Goal: Transaction & Acquisition: Subscribe to service/newsletter

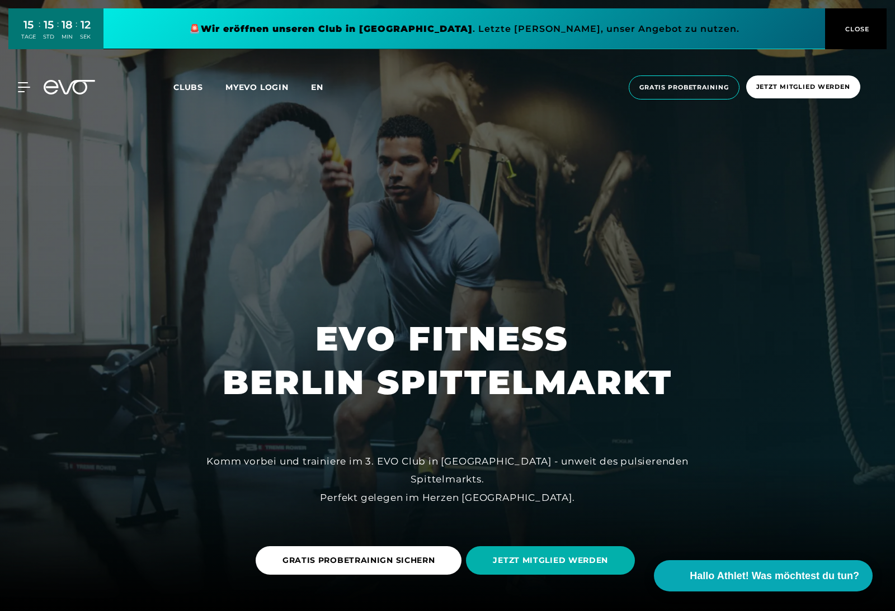
click at [320, 87] on span "en" at bounding box center [317, 87] width 12 height 10
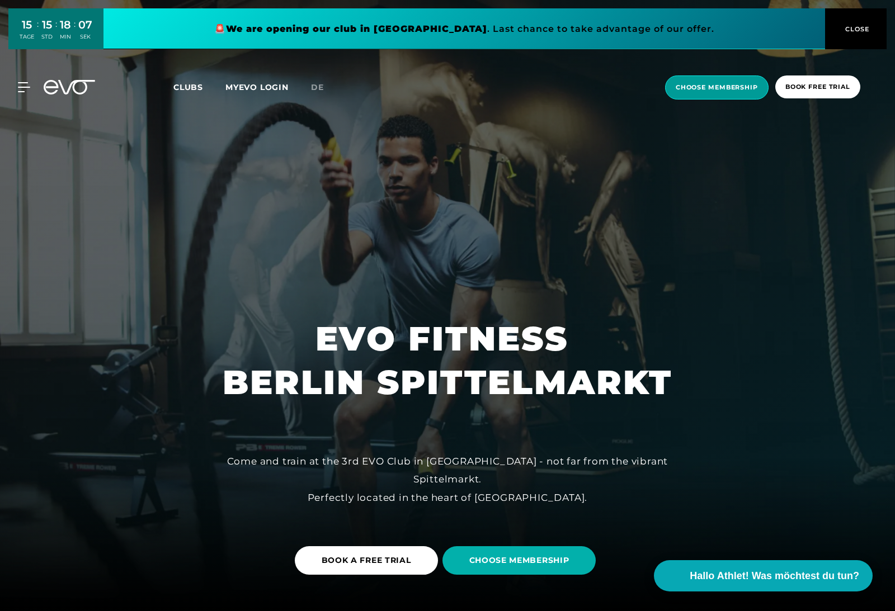
click at [730, 91] on span "choose membership" at bounding box center [716, 88] width 103 height 24
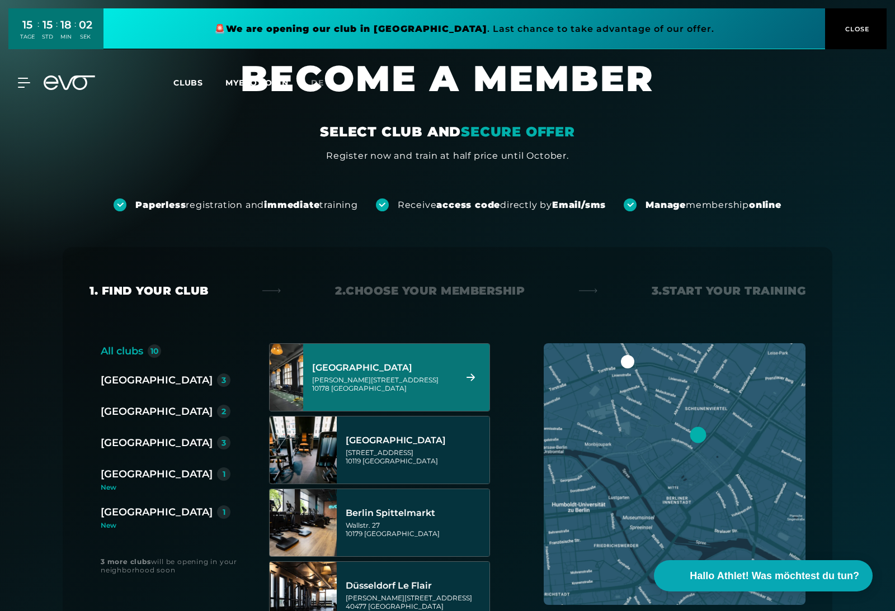
scroll to position [19, 0]
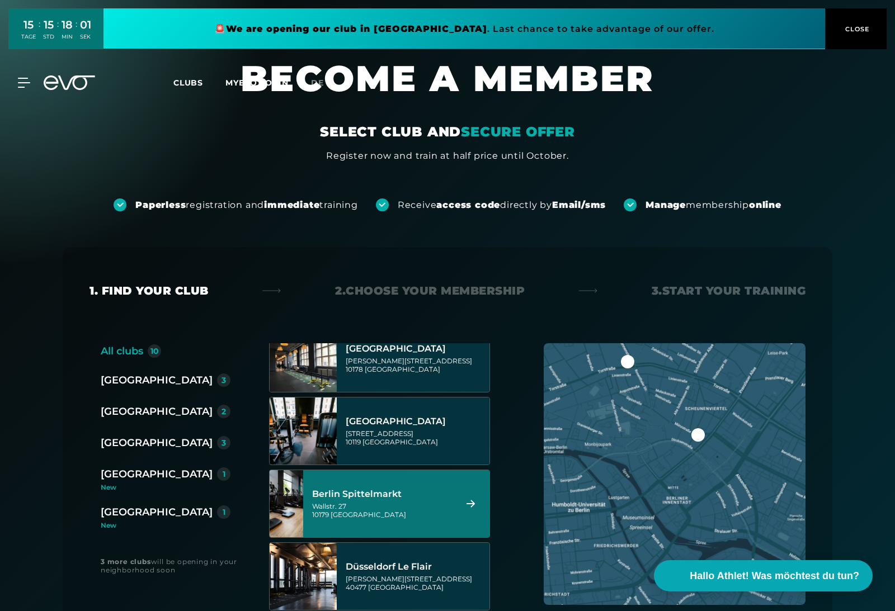
click at [404, 510] on div "[STREET_ADDRESS]" at bounding box center [382, 510] width 140 height 17
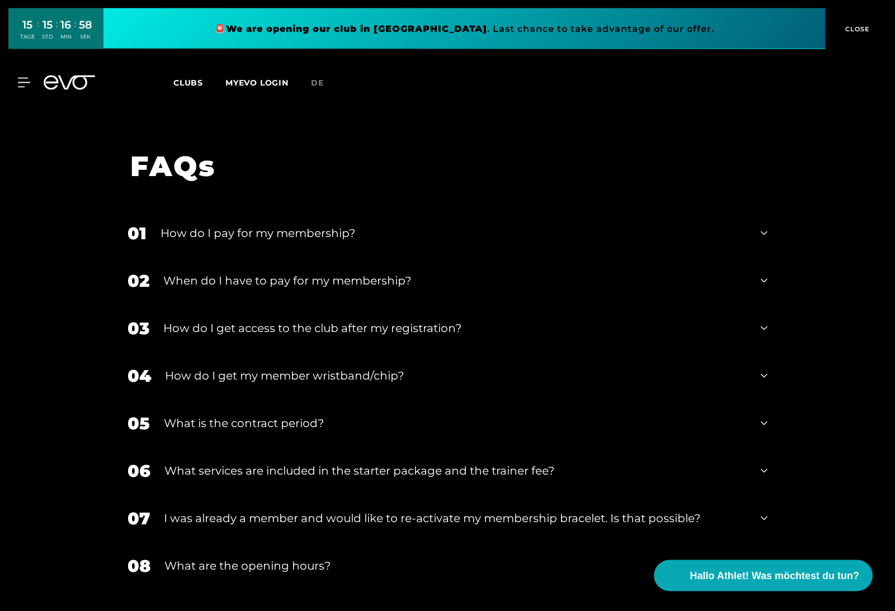
scroll to position [1886, 0]
click at [389, 415] on div "What is the contract period?" at bounding box center [455, 423] width 583 height 17
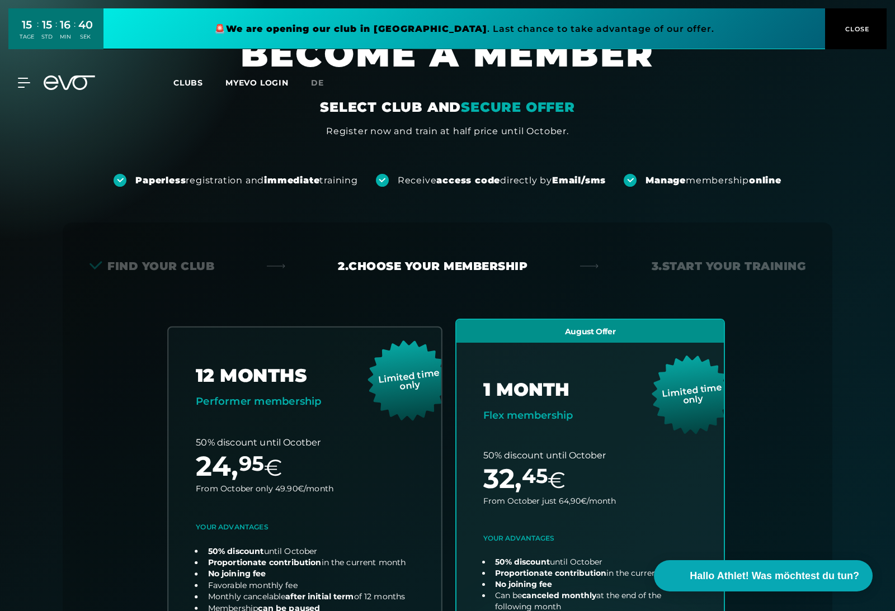
scroll to position [0, 0]
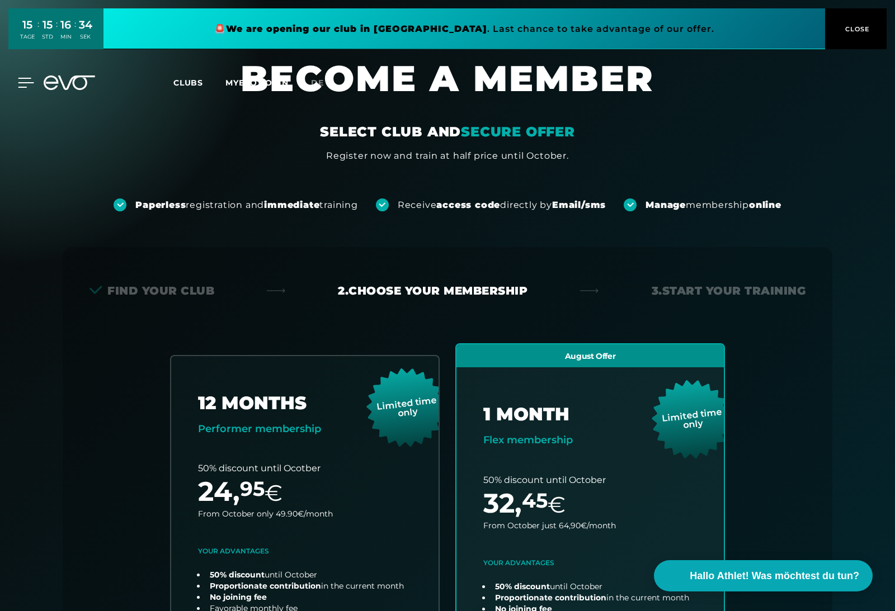
click at [21, 81] on icon at bounding box center [26, 83] width 16 height 10
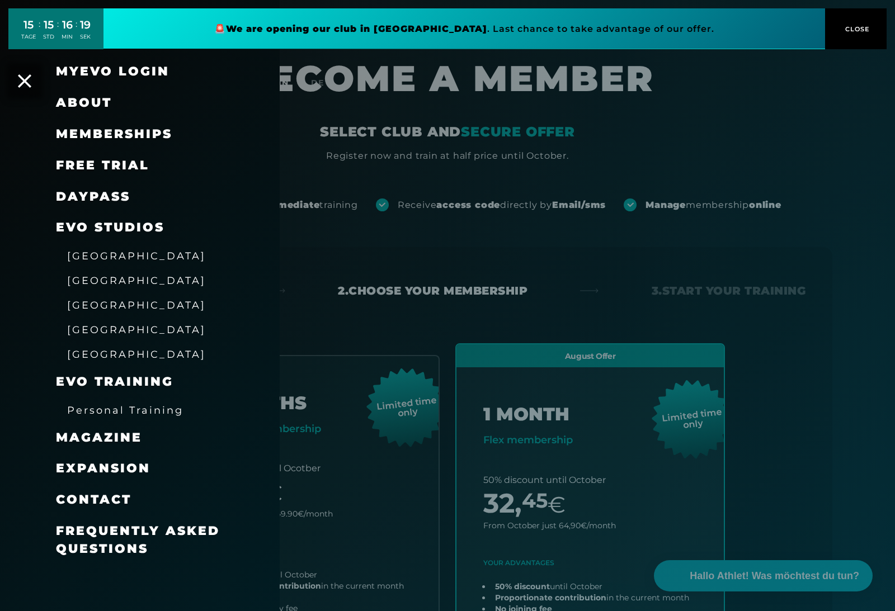
click at [150, 141] on div "Memberships" at bounding box center [114, 134] width 116 height 18
click at [152, 134] on span "Memberships" at bounding box center [114, 133] width 116 height 15
click at [119, 166] on span "free trial" at bounding box center [102, 165] width 93 height 15
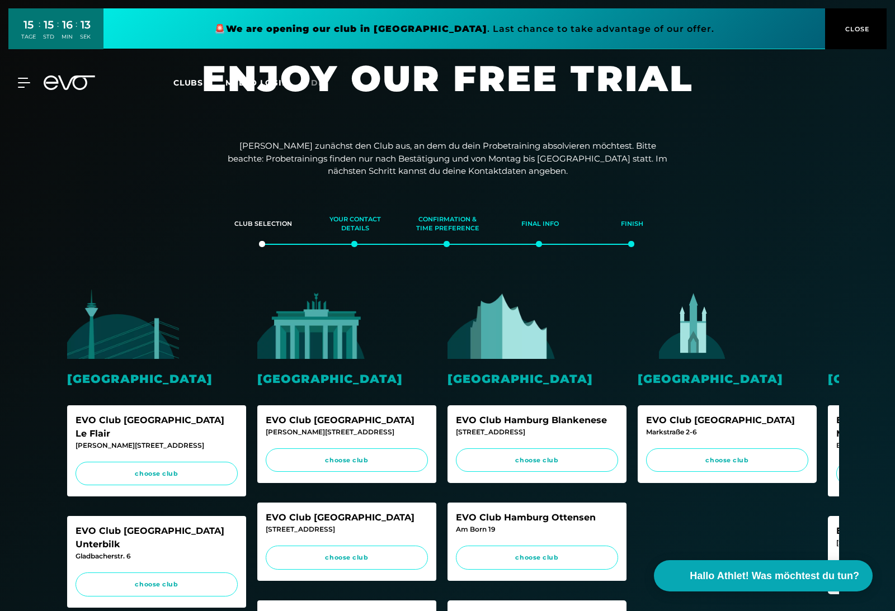
click at [29, 87] on icon at bounding box center [24, 83] width 12 height 10
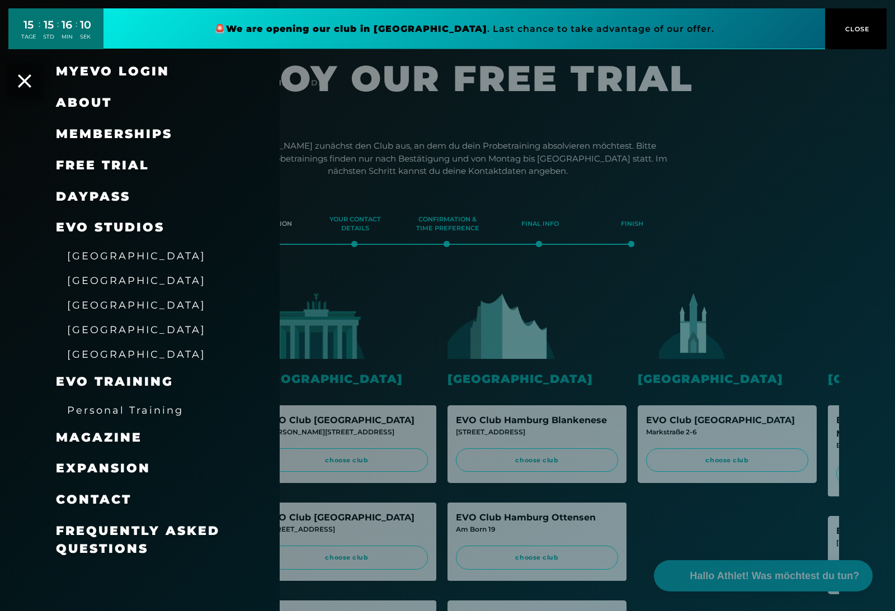
click at [103, 275] on span "[GEOGRAPHIC_DATA]" at bounding box center [136, 281] width 139 height 12
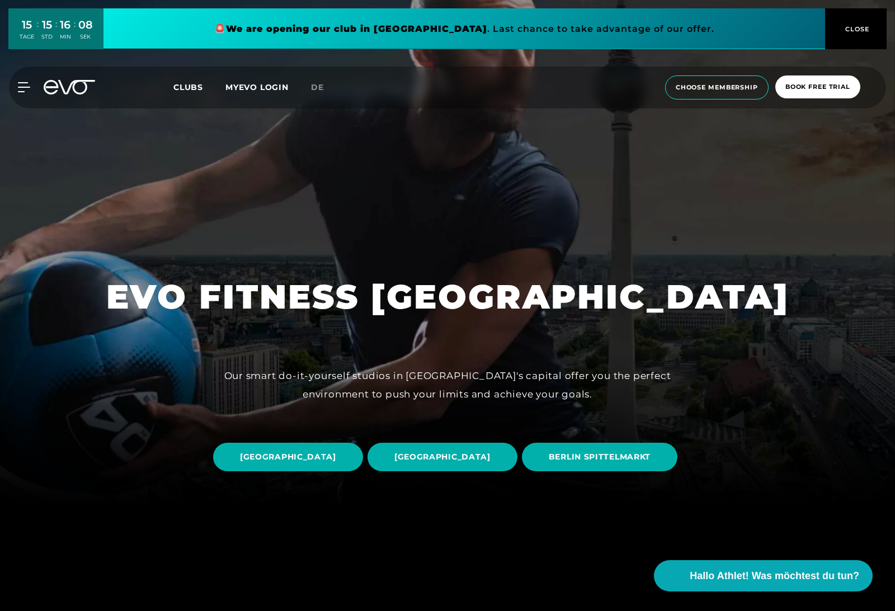
scroll to position [114, 0]
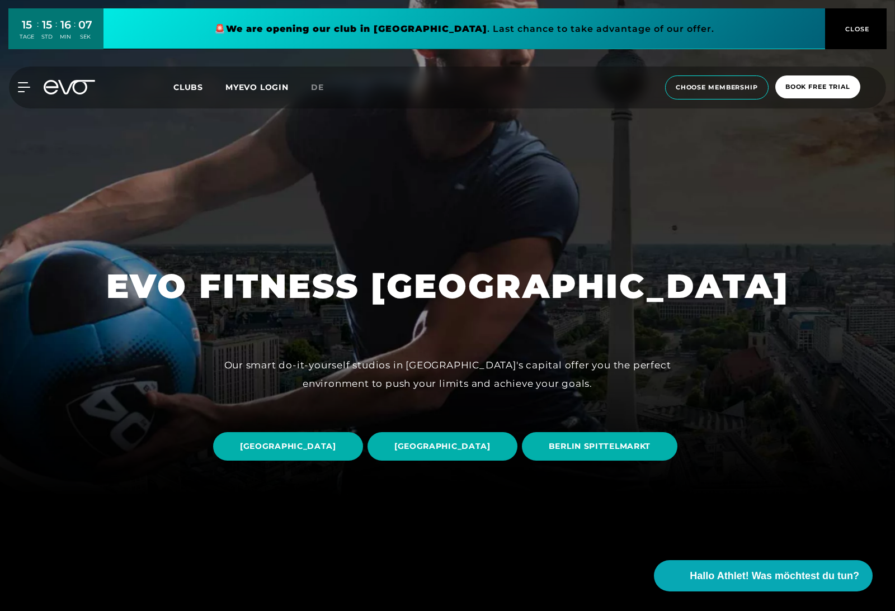
click at [549, 452] on span "BERLIN SPITTELMARKT" at bounding box center [600, 447] width 102 height 12
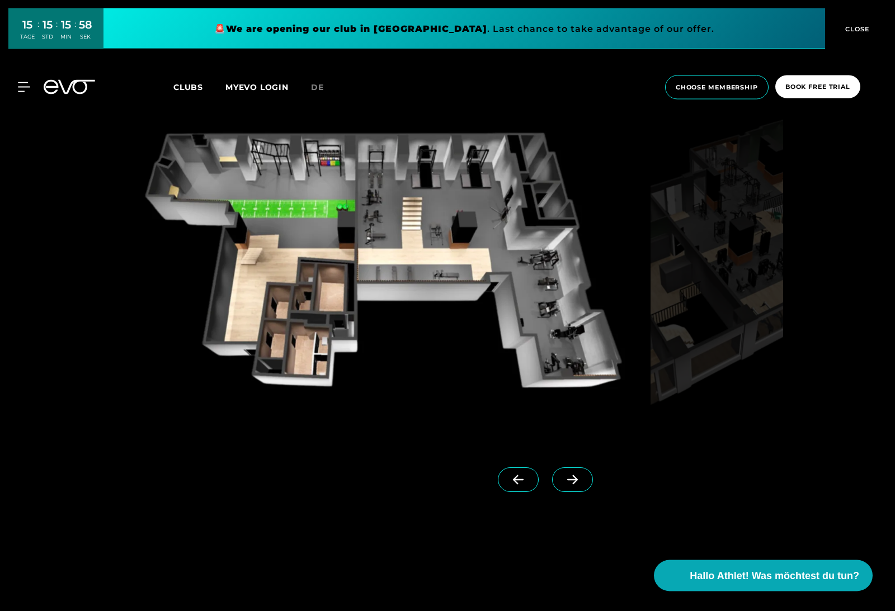
scroll to position [1189, 0]
click at [572, 485] on icon at bounding box center [573, 480] width 20 height 10
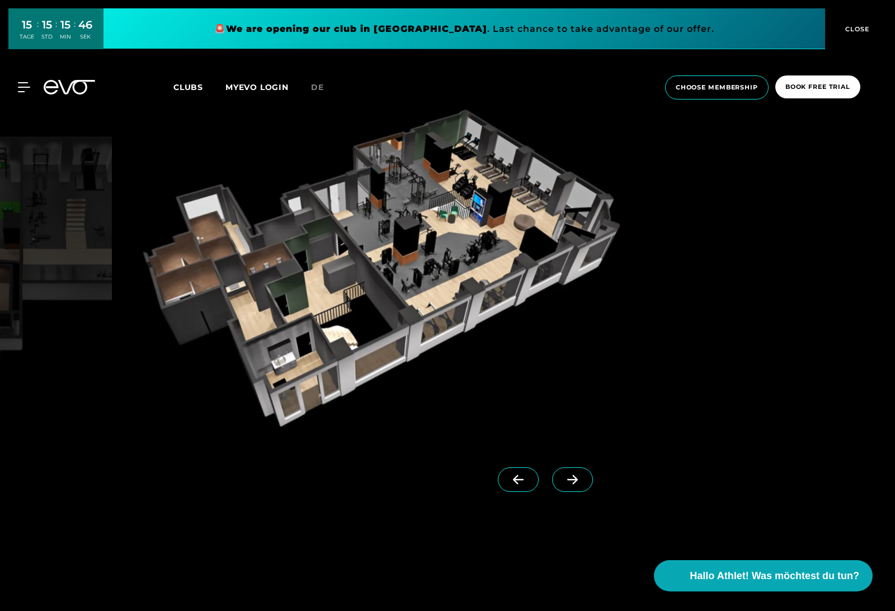
click at [562, 492] on span at bounding box center [572, 480] width 41 height 25
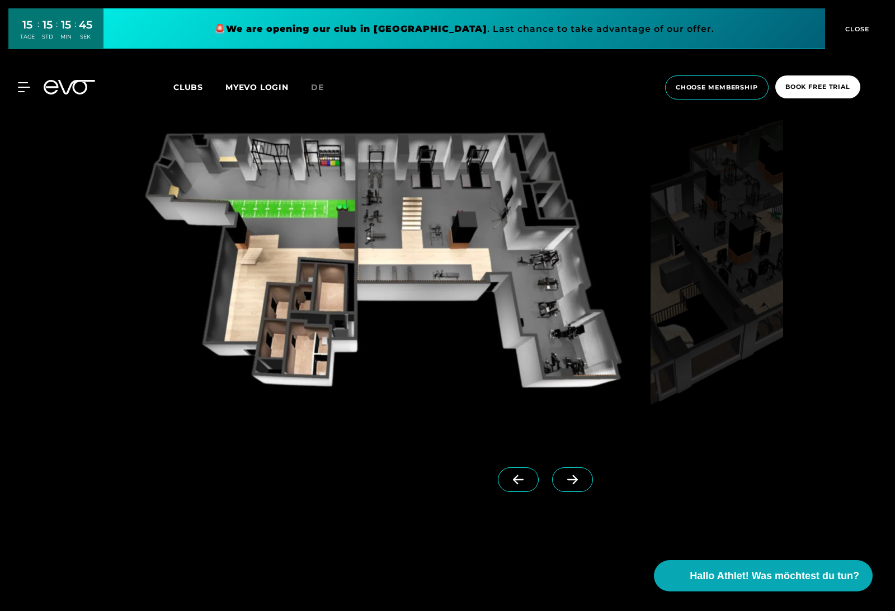
click at [571, 485] on icon at bounding box center [572, 480] width 11 height 10
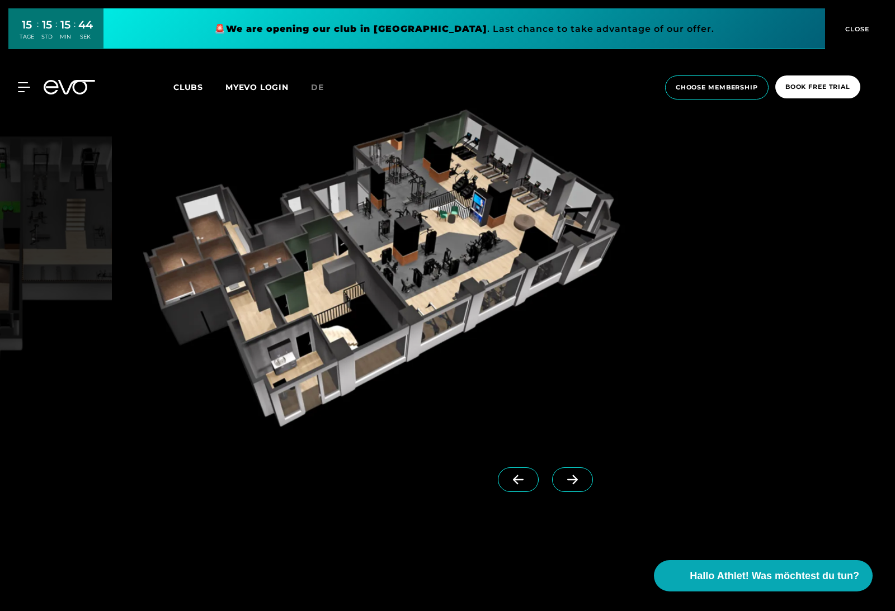
click at [571, 485] on icon at bounding box center [572, 480] width 11 height 10
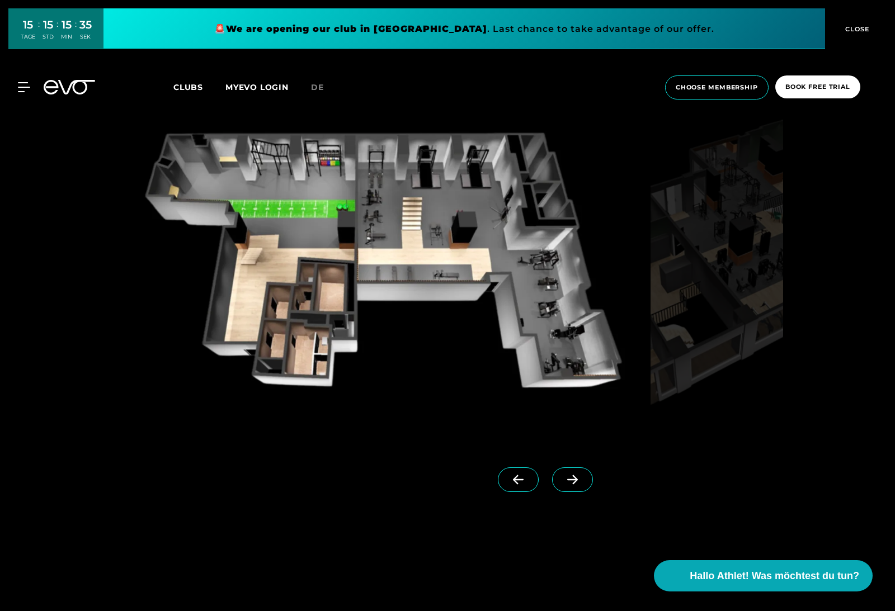
click at [571, 485] on icon at bounding box center [572, 480] width 11 height 10
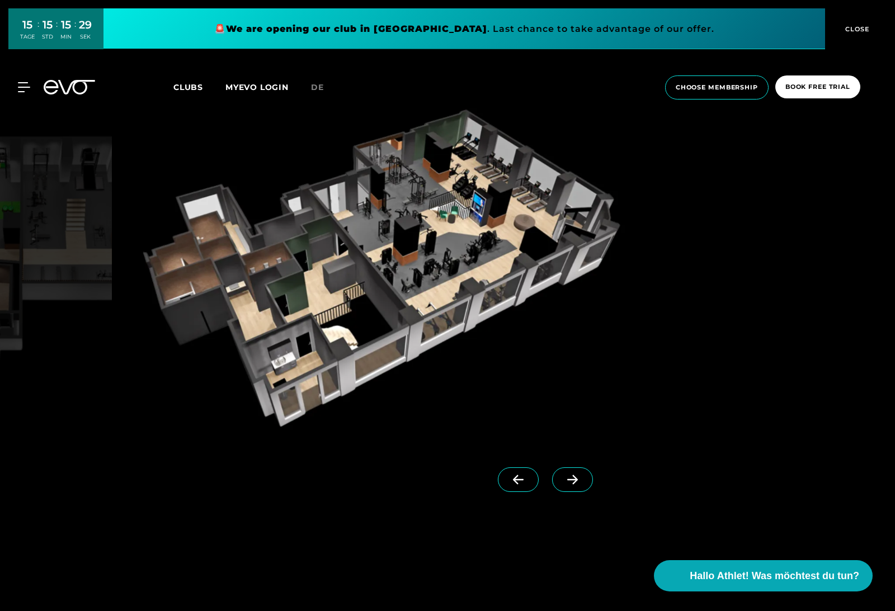
click at [570, 485] on icon at bounding box center [572, 480] width 11 height 10
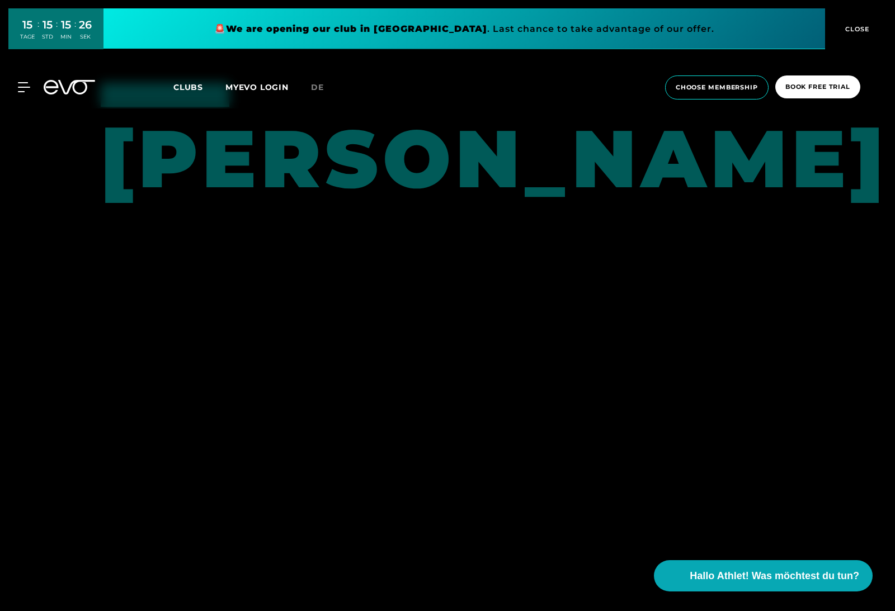
scroll to position [114, 0]
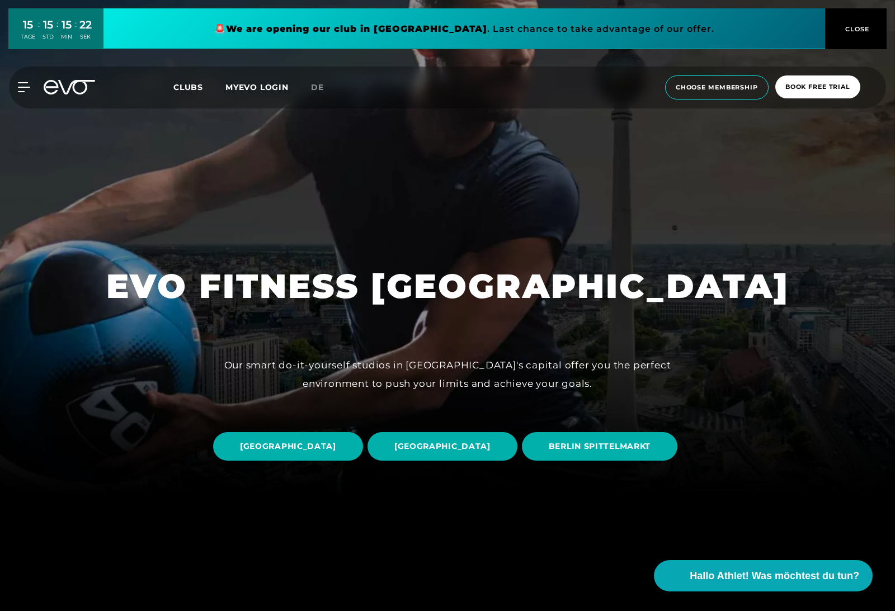
click at [196, 91] on span "Clubs" at bounding box center [188, 87] width 30 height 10
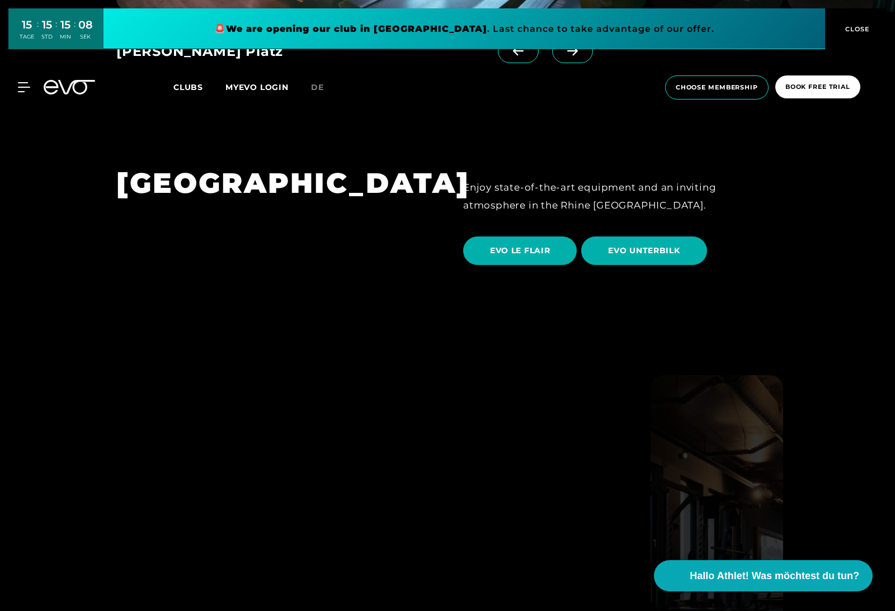
scroll to position [2086, 0]
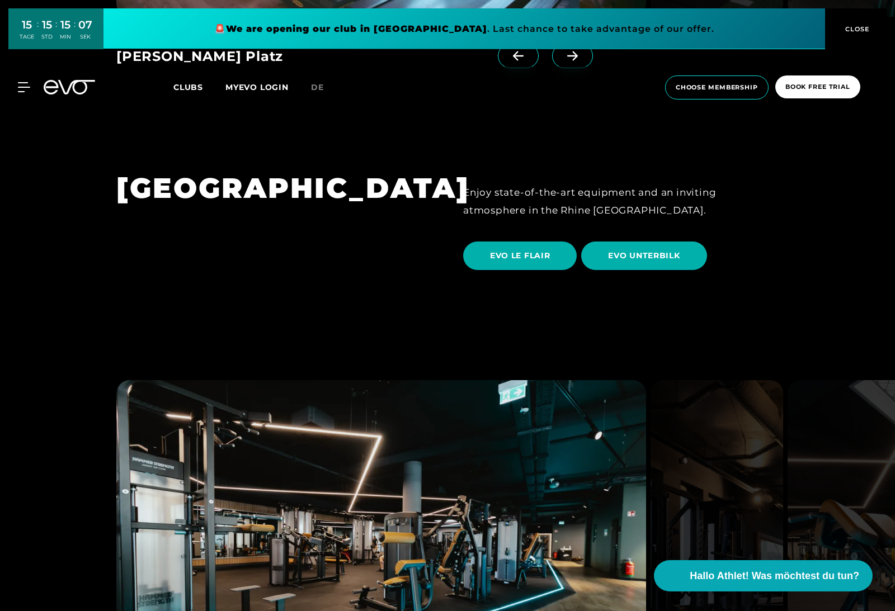
click at [26, 86] on icon at bounding box center [24, 87] width 12 height 9
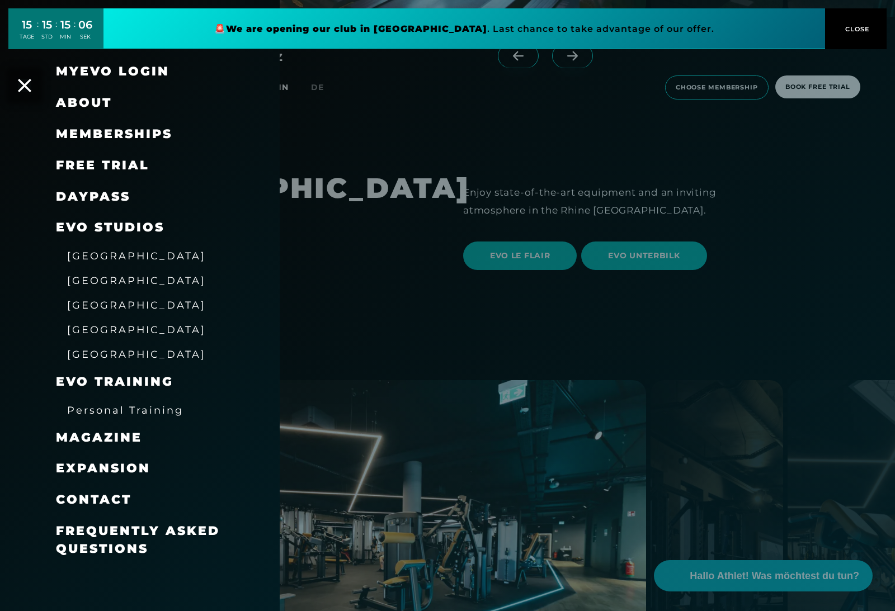
click at [97, 195] on link "DAYPASS" at bounding box center [93, 196] width 74 height 15
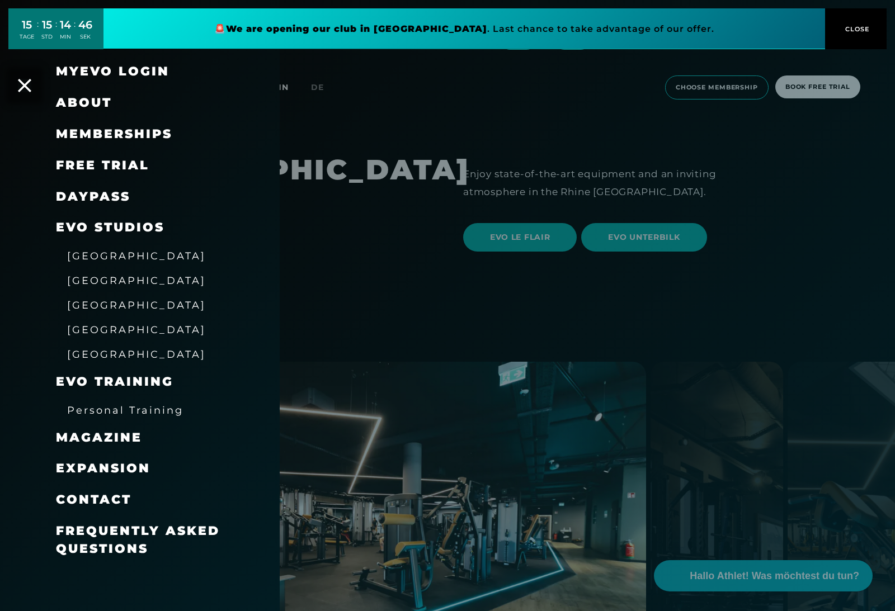
click at [150, 409] on span "Personal Training" at bounding box center [125, 410] width 116 height 12
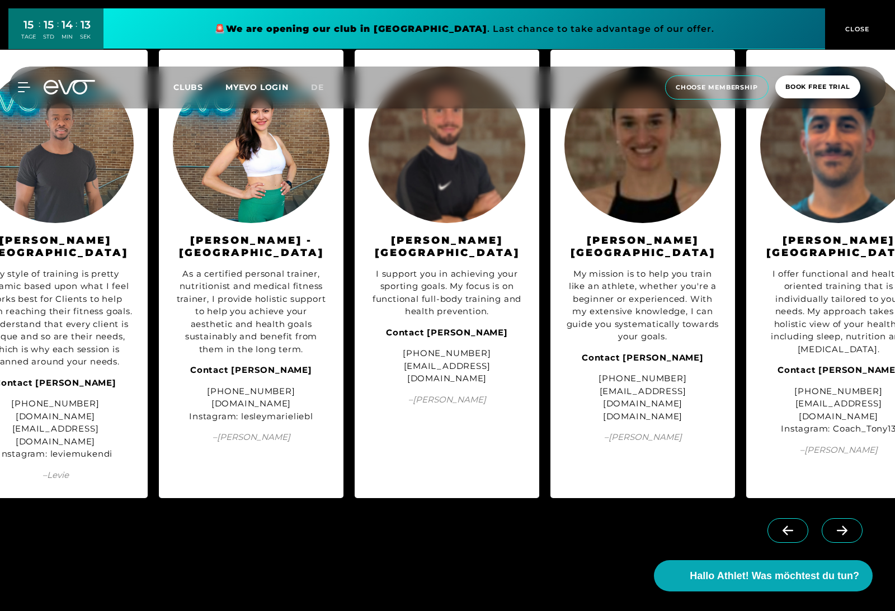
scroll to position [0, 428]
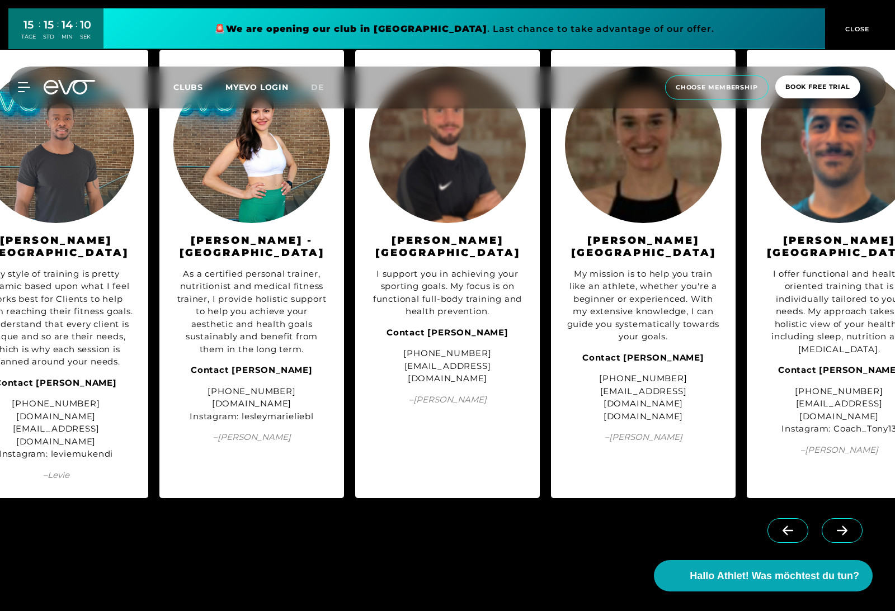
click at [286, 223] on img at bounding box center [251, 145] width 157 height 157
click at [289, 423] on div "+49 176 55236845 www.lesleythetrainer.com Instagram: lesleymarieliebl" at bounding box center [251, 404] width 157 height 38
drag, startPoint x: 315, startPoint y: 469, endPoint x: 241, endPoint y: 471, distance: 73.9
click at [241, 423] on div "+49 176 55236845 www.lesleythetrainer.com Instagram: lesleymarieliebl" at bounding box center [251, 404] width 157 height 38
copy div "lesleymarieliebl"
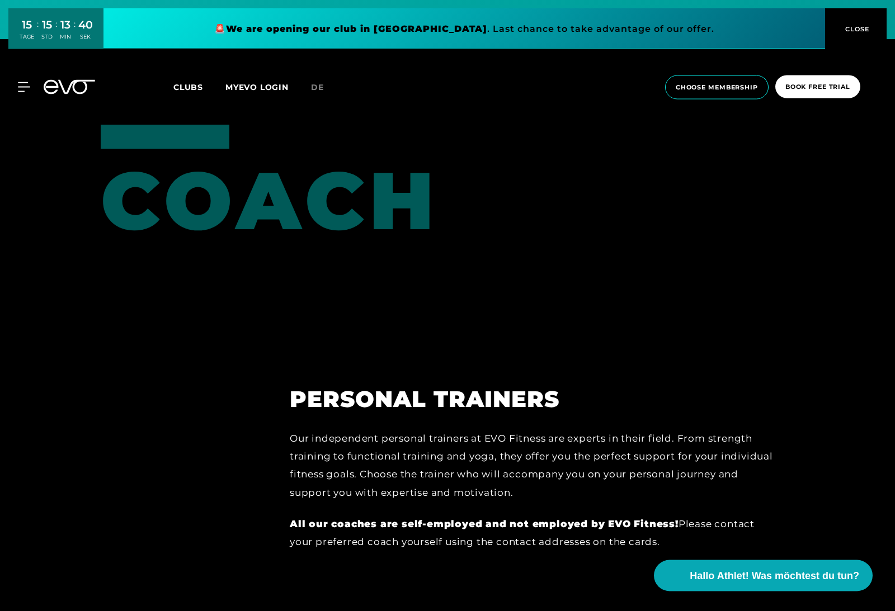
scroll to position [738, 0]
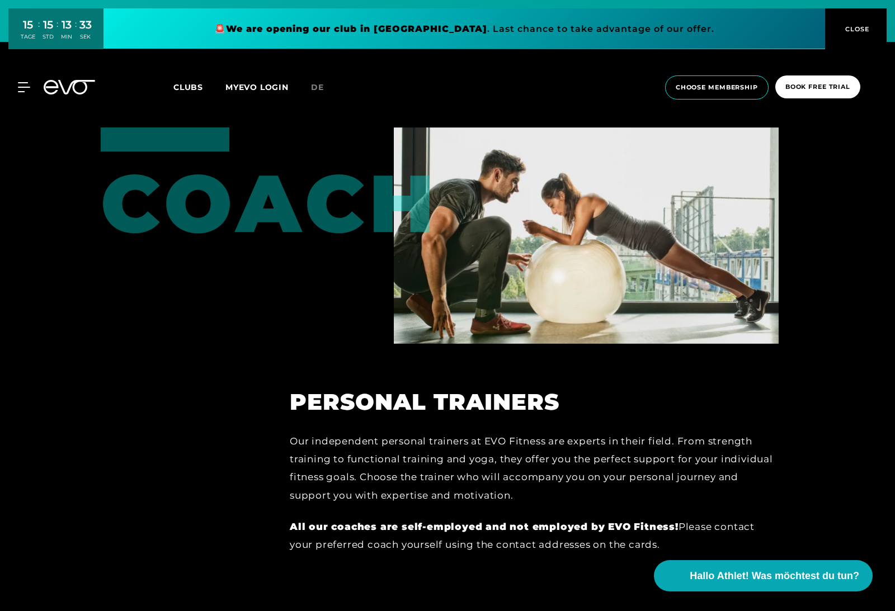
click at [28, 86] on icon at bounding box center [24, 87] width 12 height 10
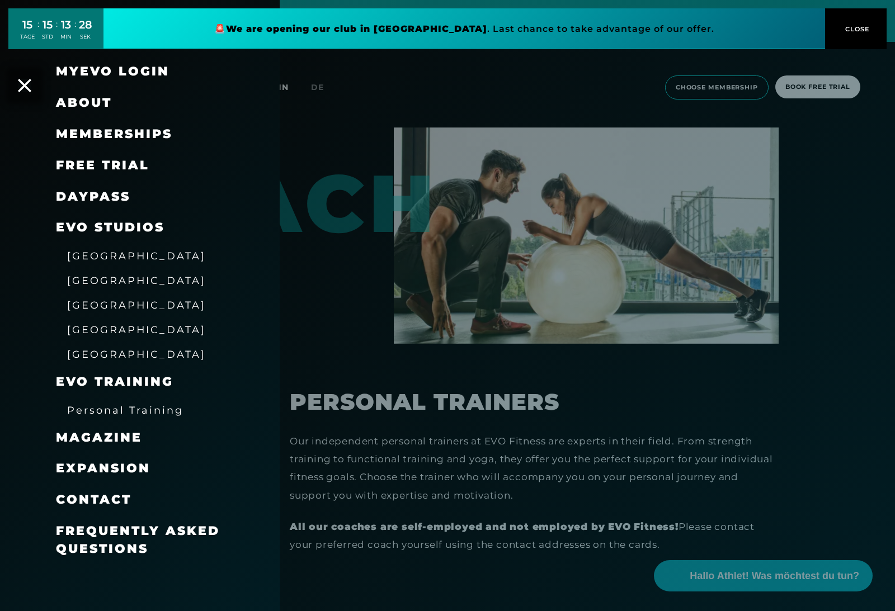
click at [119, 525] on span "Frequently asked questions" at bounding box center [138, 539] width 164 height 33
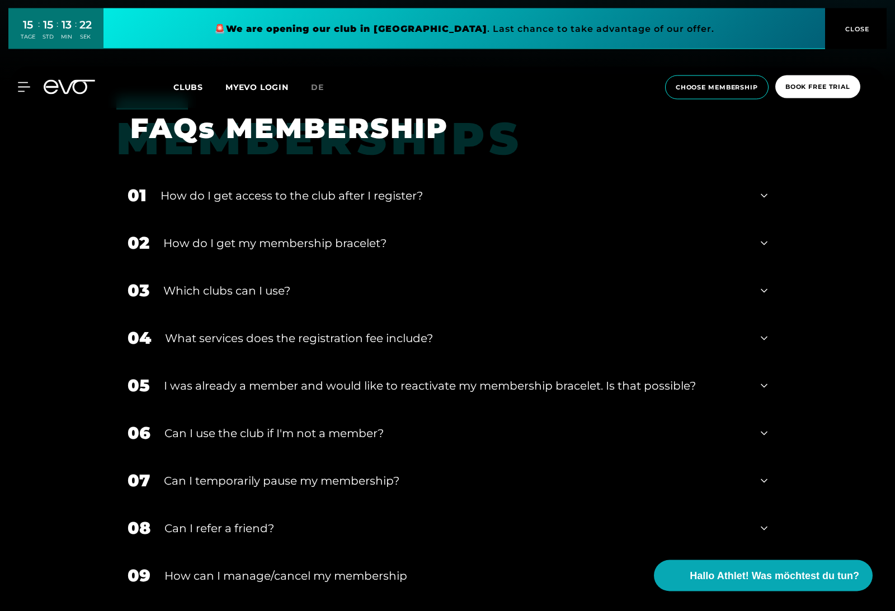
scroll to position [529, 0]
click at [365, 315] on div "03 Which clubs can I use?" at bounding box center [447, 291] width 662 height 48
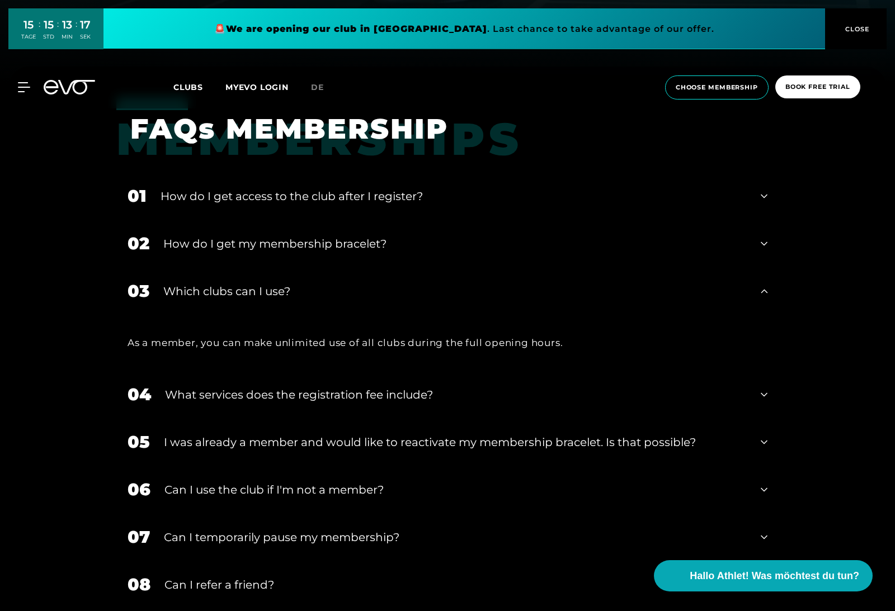
click at [345, 267] on div "02 How do I get my membership bracelet?" at bounding box center [447, 244] width 662 height 48
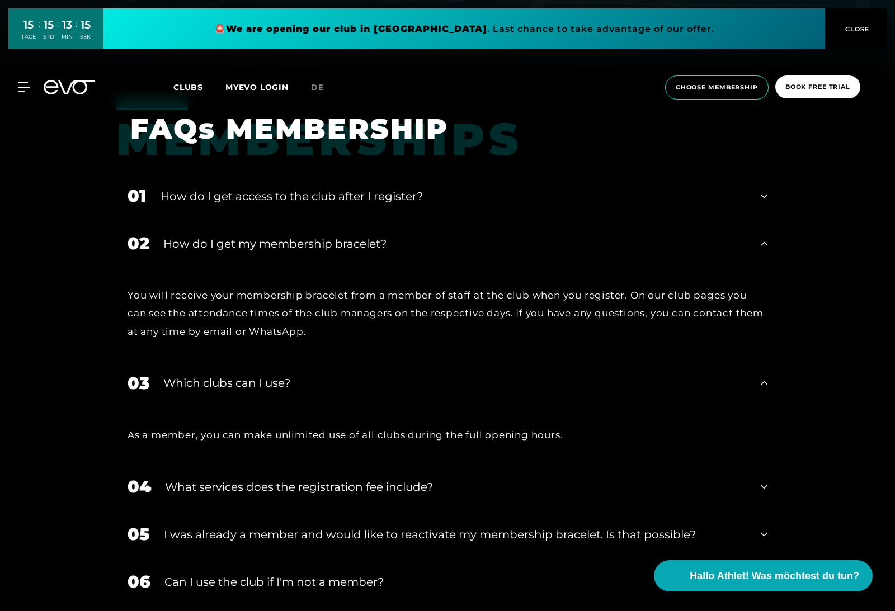
click at [358, 220] on div "01 How do I get access to the club after I register?" at bounding box center [447, 196] width 662 height 48
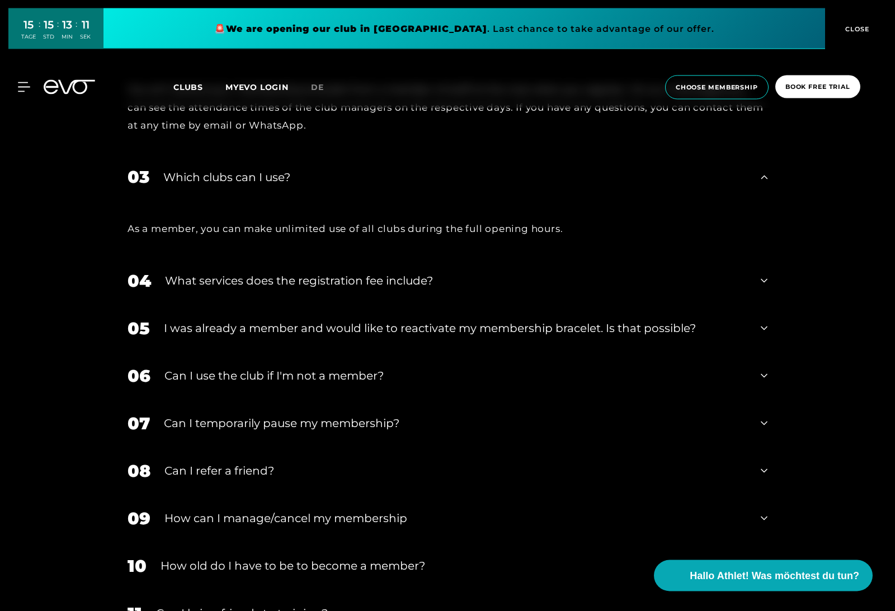
scroll to position [809, 0]
click at [378, 384] on div "Can I use the club if I'm not a member?" at bounding box center [455, 375] width 582 height 17
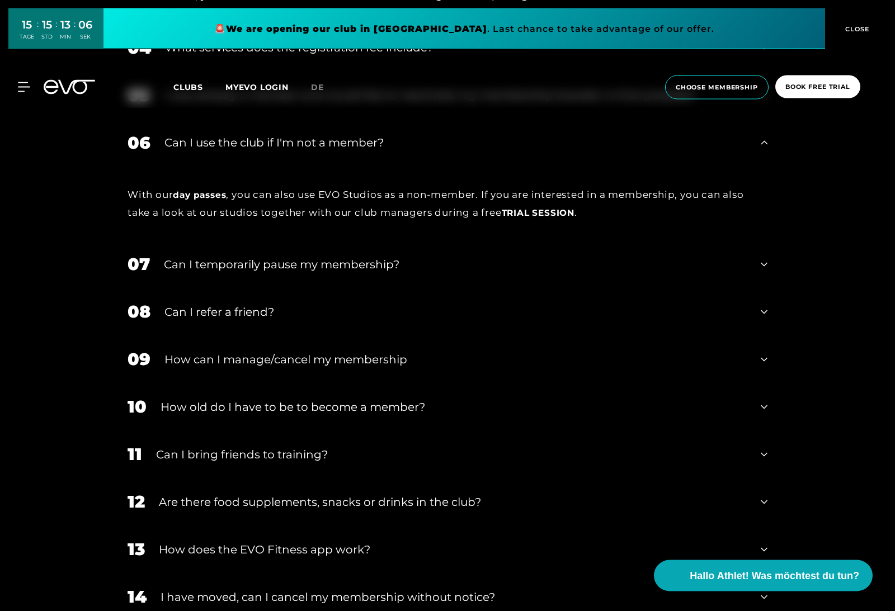
scroll to position [1042, 0]
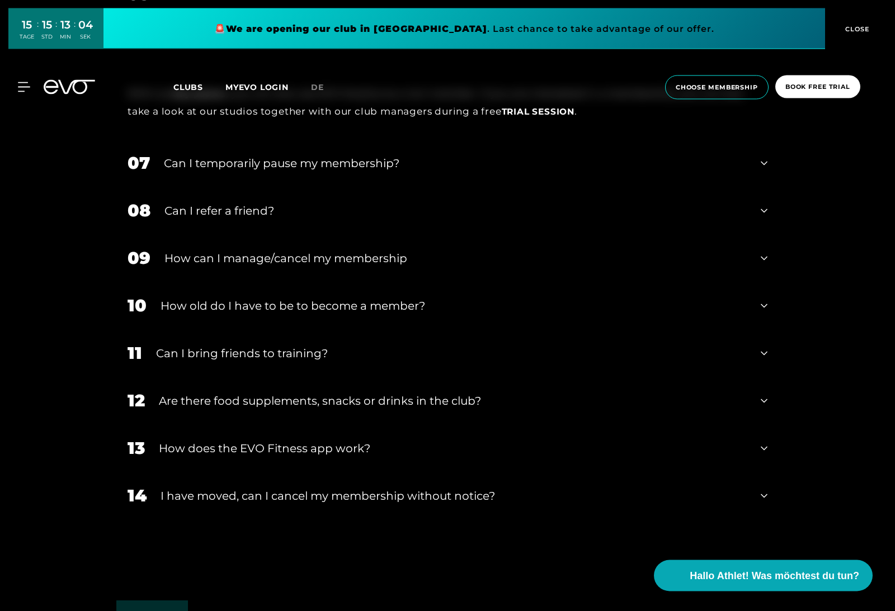
click at [314, 362] on div "Can I bring friends to training?" at bounding box center [451, 354] width 591 height 17
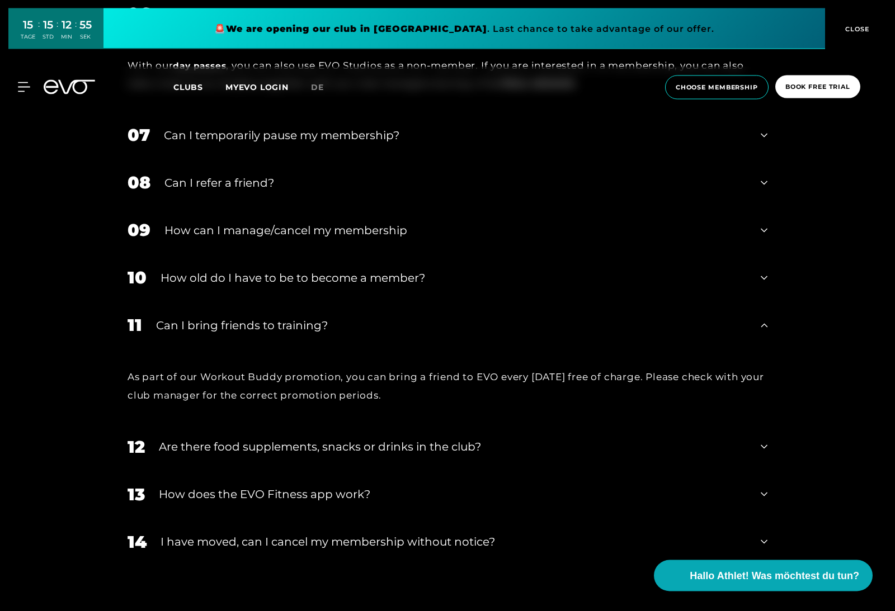
scroll to position [1172, 0]
click at [341, 455] on div "Are there food supplements, snacks or drinks in the club?" at bounding box center [453, 446] width 588 height 17
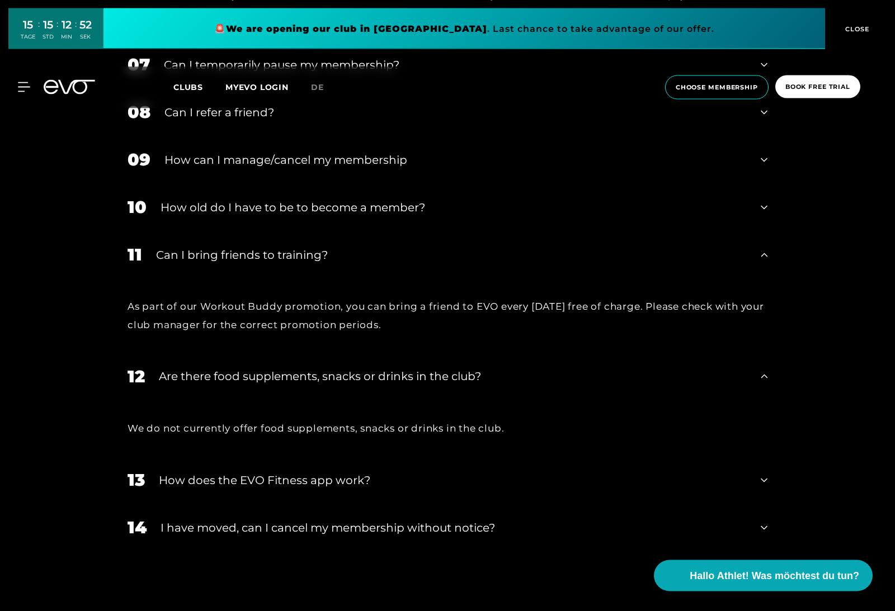
scroll to position [1242, 0]
click at [397, 551] on div "14 I have moved, can I cancel my membership without notice?" at bounding box center [447, 528] width 662 height 48
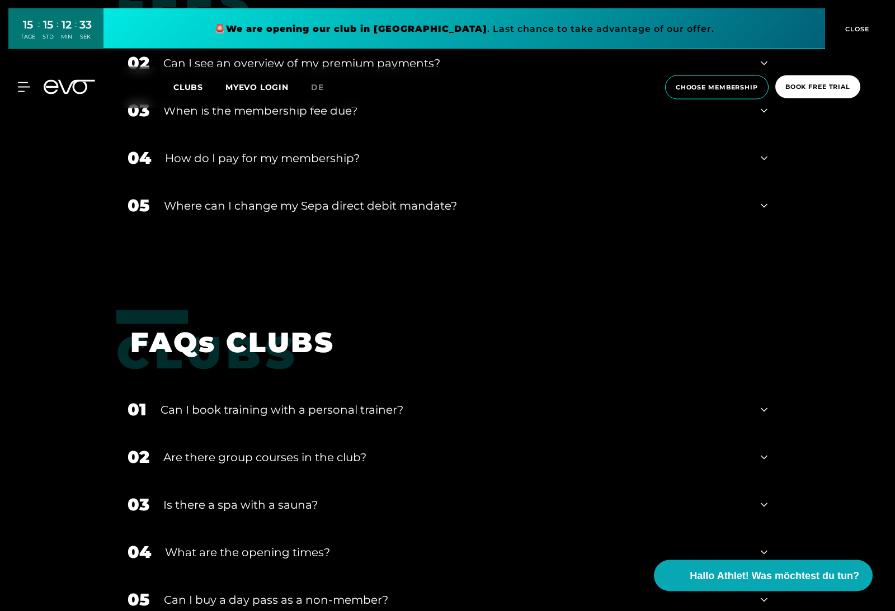
scroll to position [2050, 0]
click at [367, 418] on div "Can I book training with a personal trainer?" at bounding box center [454, 410] width 586 height 17
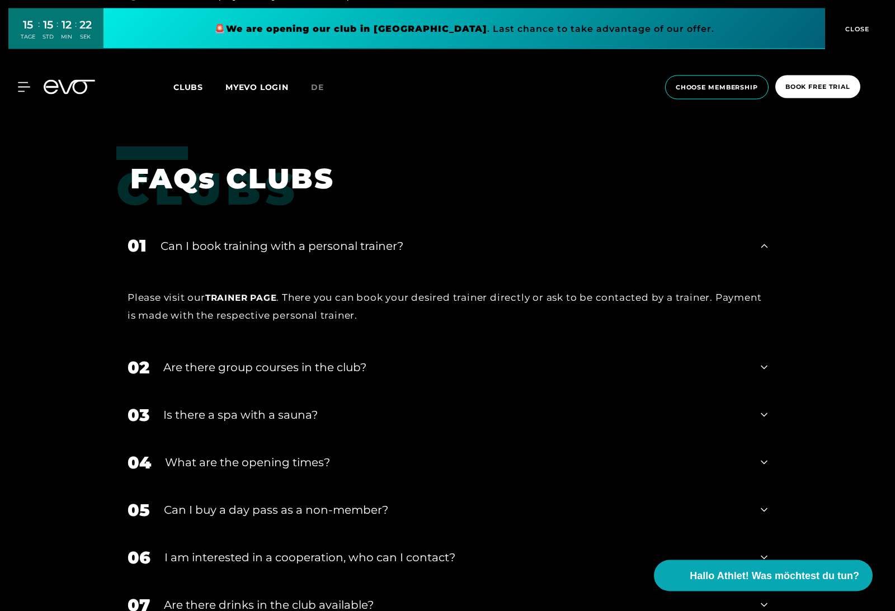
scroll to position [2215, 0]
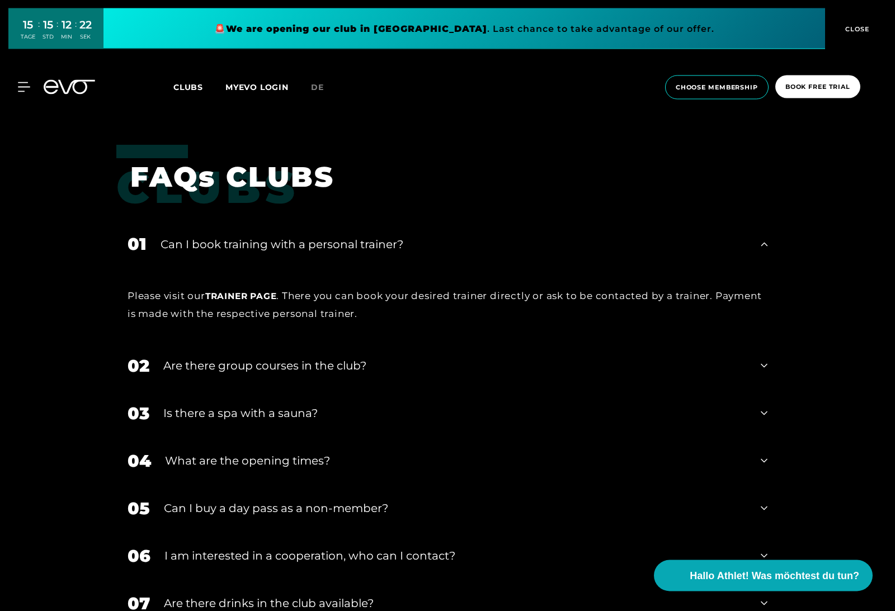
click at [346, 422] on div "Is there a spa with a sauna?" at bounding box center [454, 413] width 583 height 17
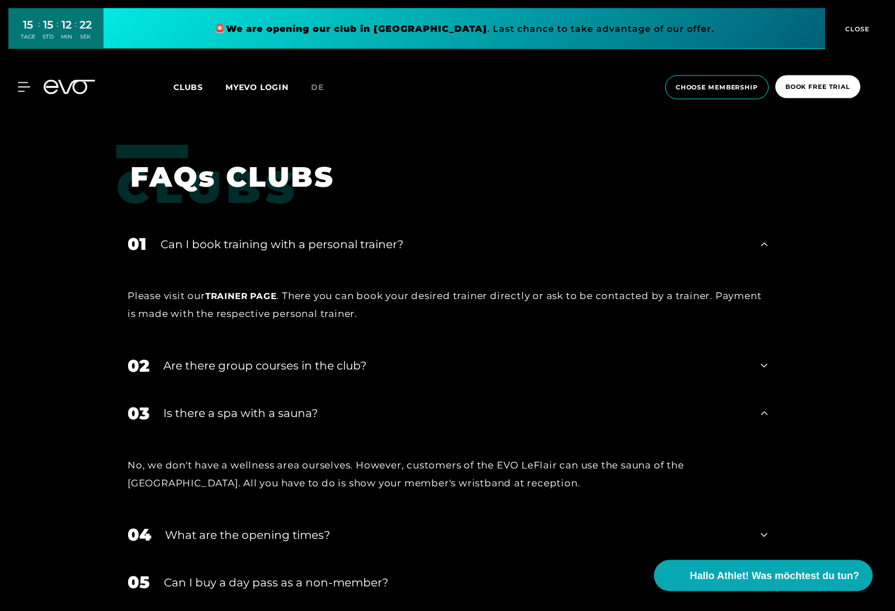
scroll to position [2216, 0]
click at [345, 390] on div "02 Are there group courses in the club?" at bounding box center [447, 366] width 662 height 48
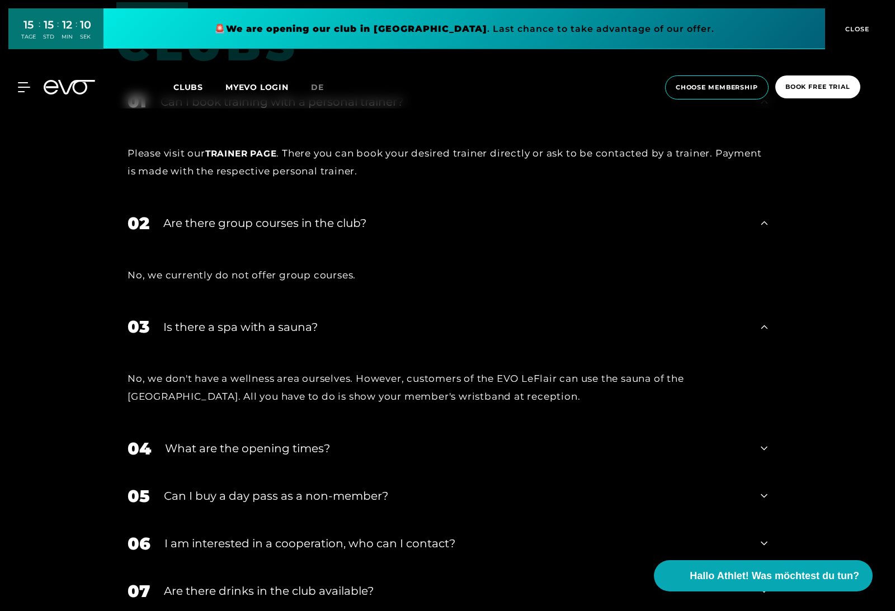
scroll to position [2380, 0]
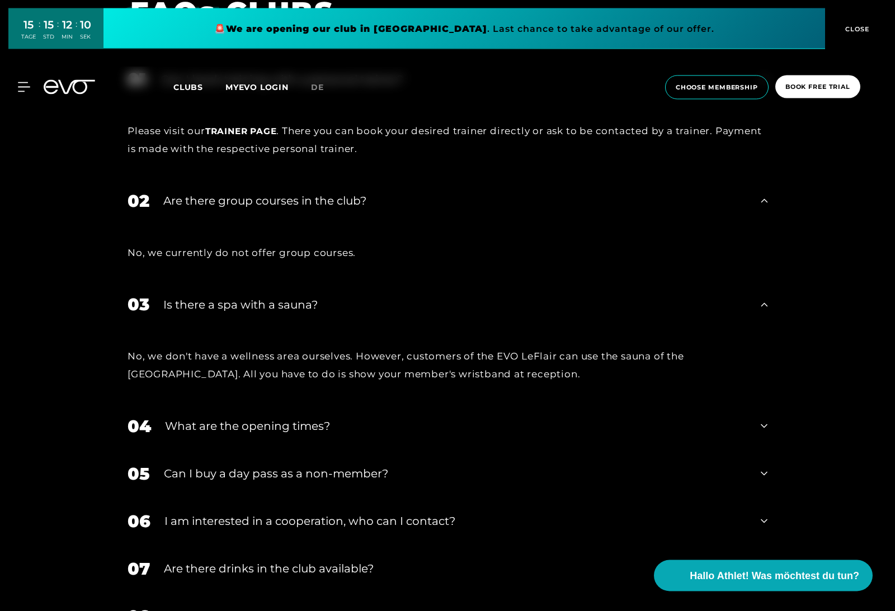
click at [325, 435] on div "What are the opening times?" at bounding box center [456, 426] width 582 height 17
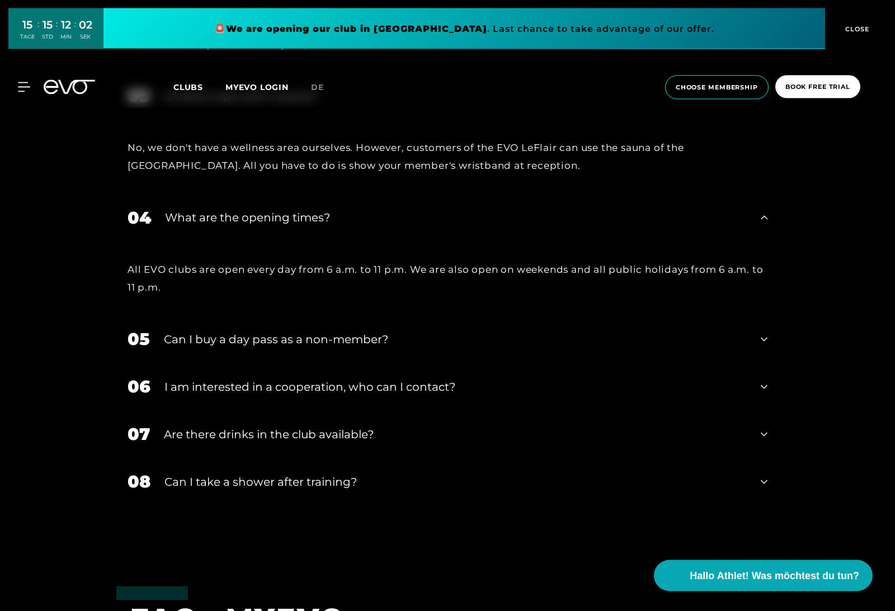
scroll to position [2590, 0]
click at [341, 442] on div "Are there drinks in the club available?" at bounding box center [455, 434] width 583 height 17
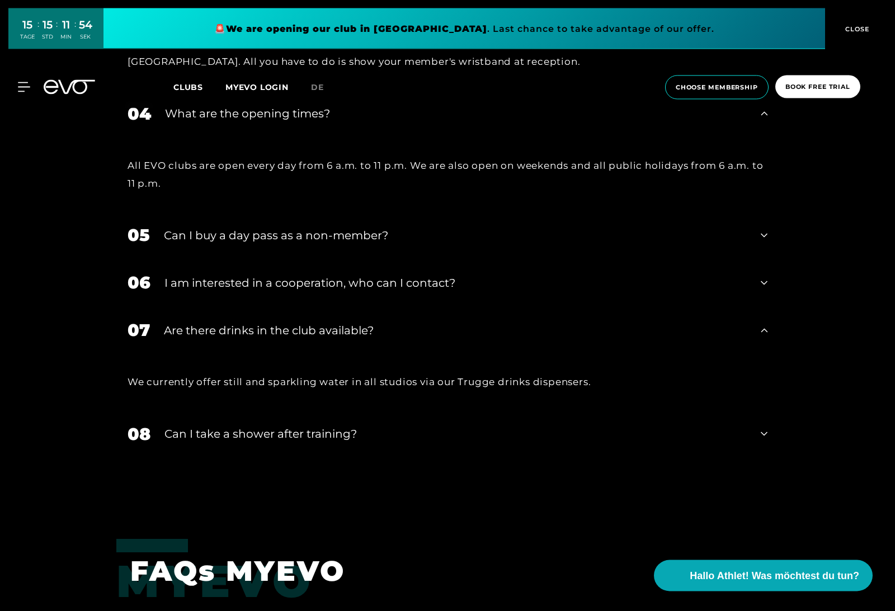
scroll to position [2698, 0]
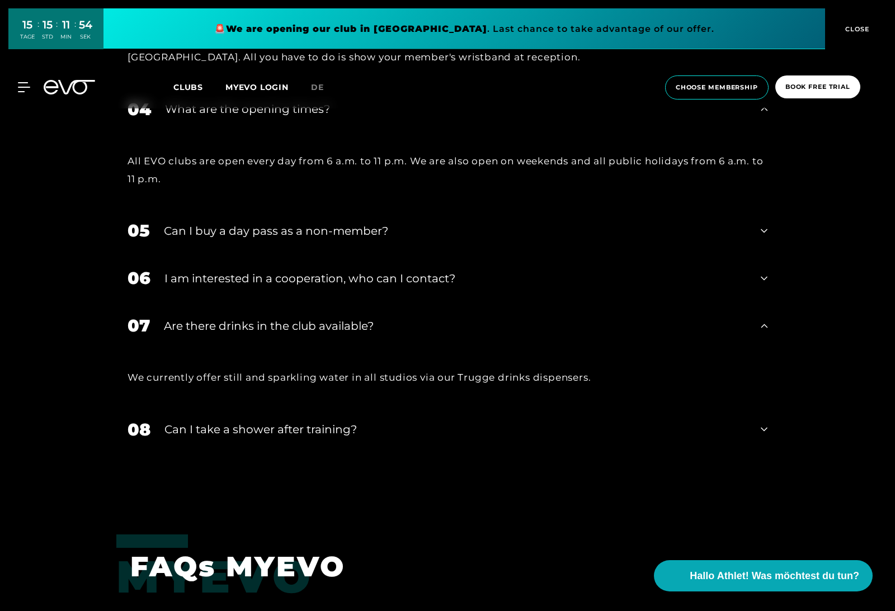
click at [341, 454] on div "08 Can I take a shower after training?" at bounding box center [447, 430] width 662 height 48
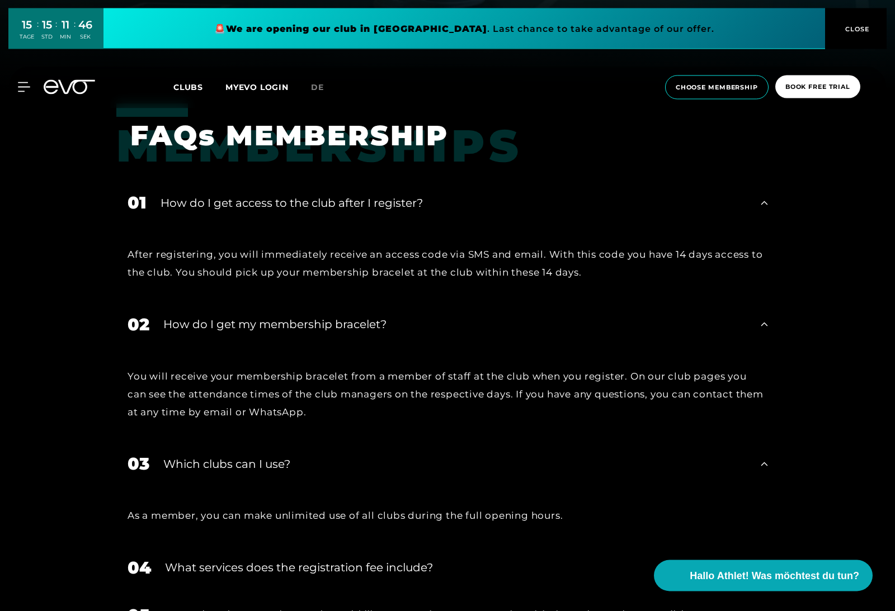
scroll to position [522, 0]
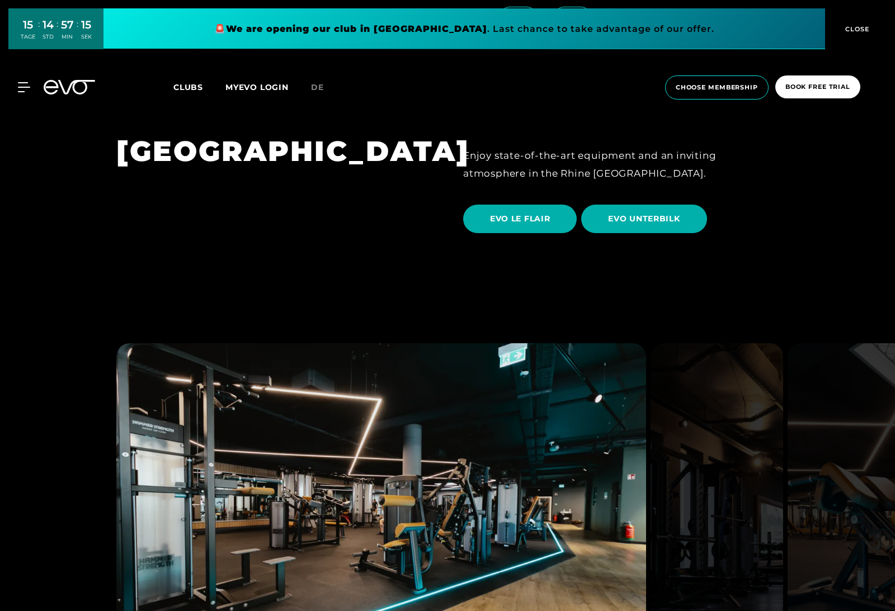
click at [26, 89] on icon at bounding box center [24, 87] width 12 height 10
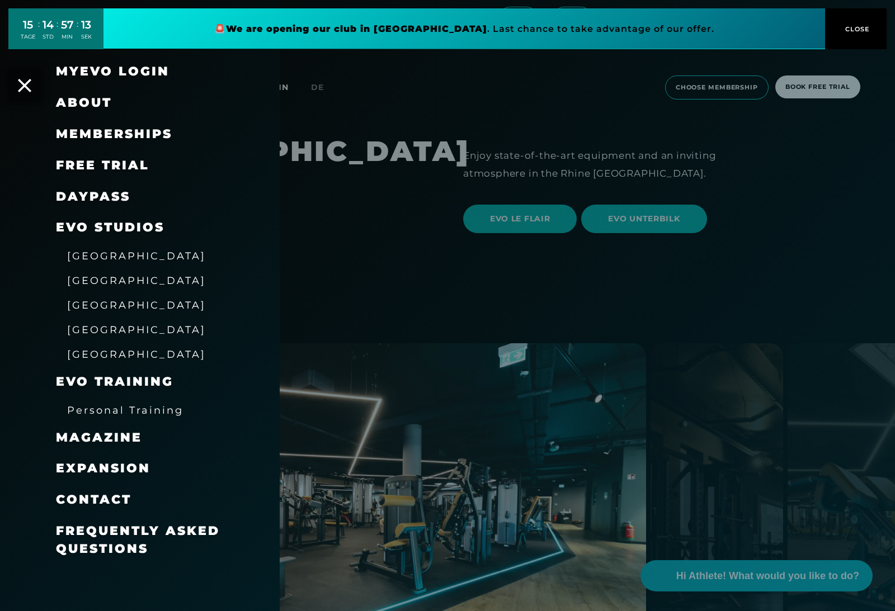
click at [114, 136] on span "Memberships" at bounding box center [114, 133] width 116 height 15
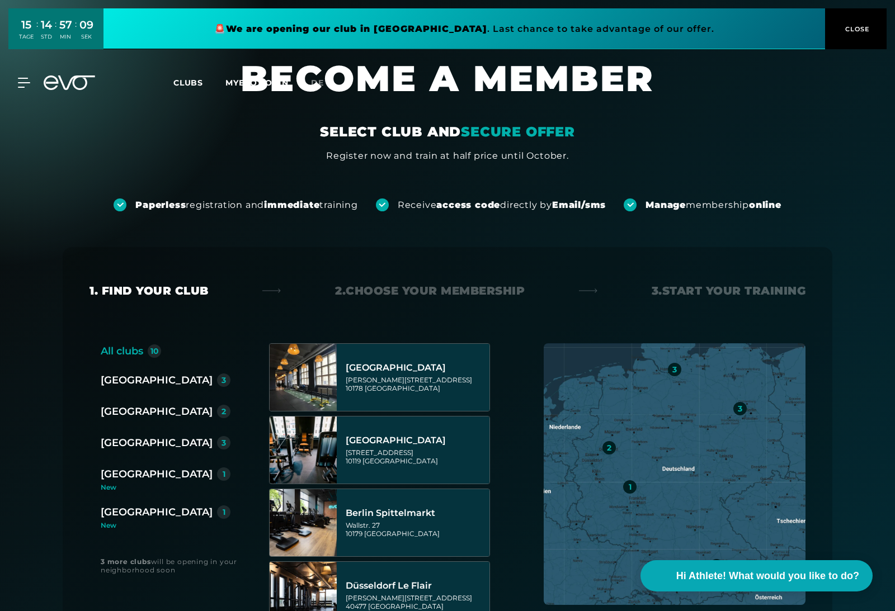
click at [117, 382] on div "[GEOGRAPHIC_DATA]" at bounding box center [157, 380] width 112 height 16
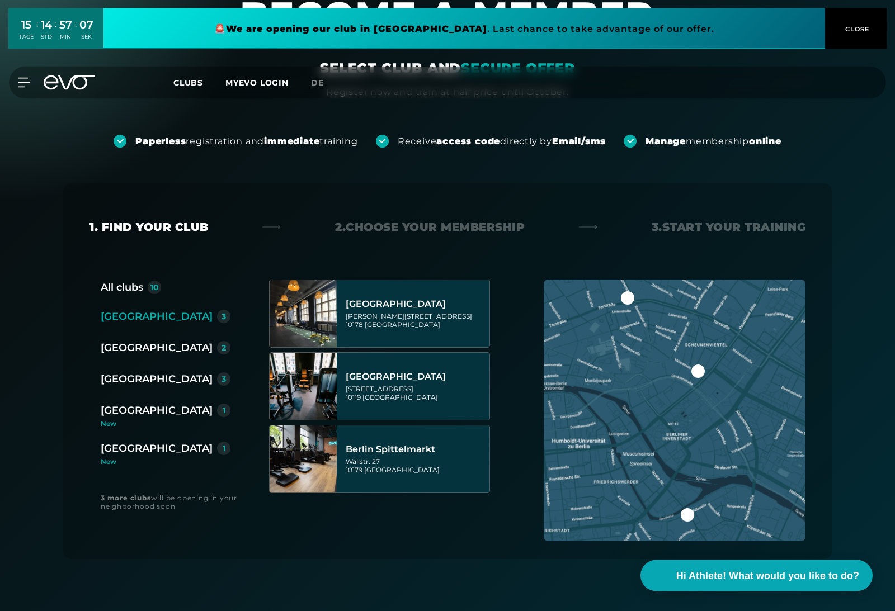
scroll to position [64, 0]
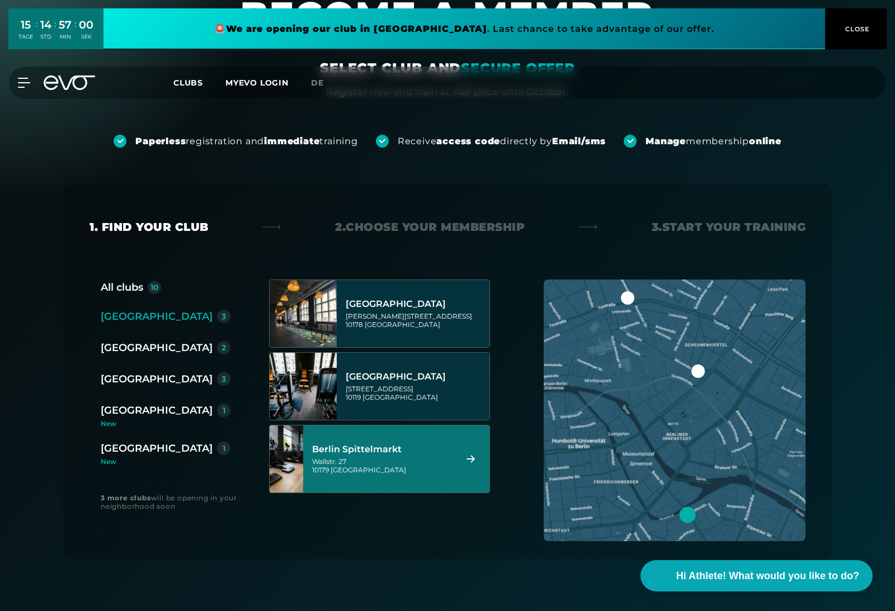
click at [334, 460] on div "[STREET_ADDRESS]" at bounding box center [382, 465] width 140 height 17
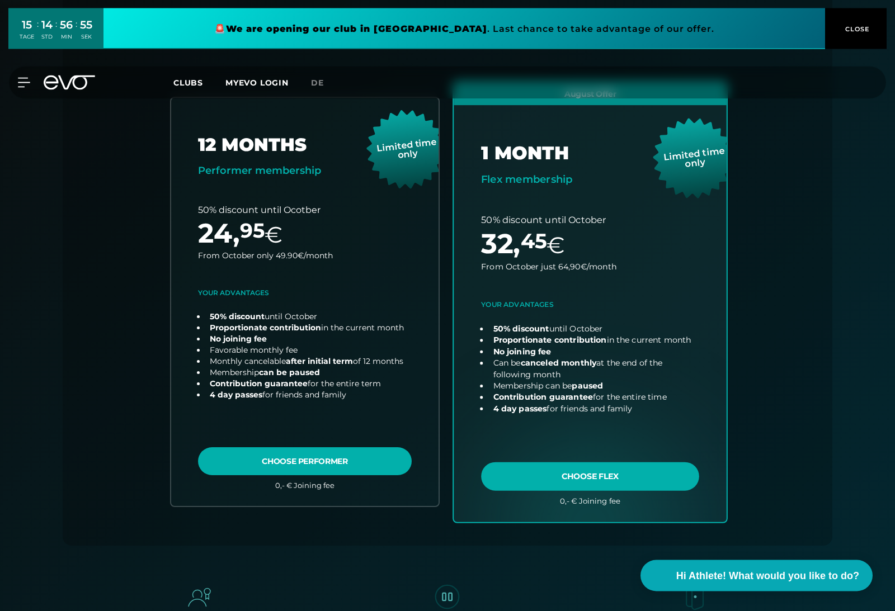
scroll to position [258, 0]
click at [570, 474] on link "choose plan" at bounding box center [590, 302] width 273 height 440
